Goal: Find specific page/section: Find specific page/section

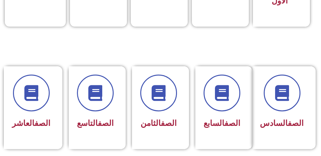
scroll to position [274, 0]
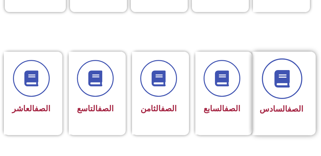
click at [285, 86] on span at bounding box center [282, 78] width 41 height 41
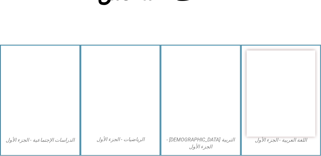
scroll to position [178, 0]
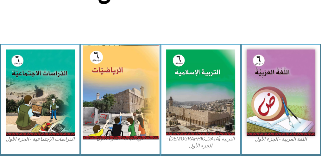
click at [118, 92] on img at bounding box center [121, 92] width 76 height 94
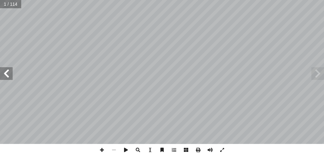
click at [6, 73] on span at bounding box center [6, 73] width 13 height 13
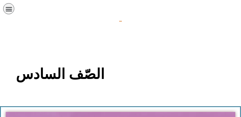
scroll to position [178, 0]
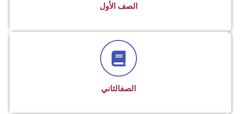
scroll to position [205, 0]
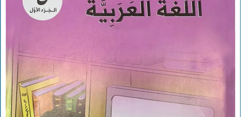
scroll to position [143, 0]
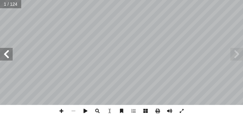
click at [7, 54] on span at bounding box center [6, 54] width 13 height 13
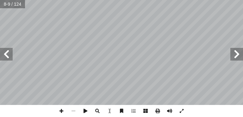
click at [7, 54] on span at bounding box center [6, 54] width 13 height 13
